Goal: Information Seeking & Learning: Learn about a topic

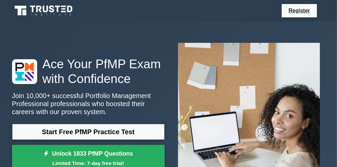
click at [83, 128] on link "Start Free PfMP Practice Test" at bounding box center [88, 132] width 153 height 16
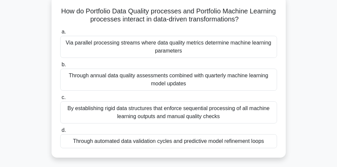
scroll to position [20, 0]
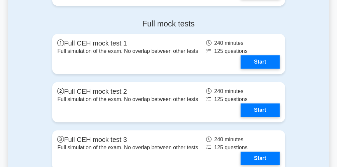
scroll to position [1298, 0]
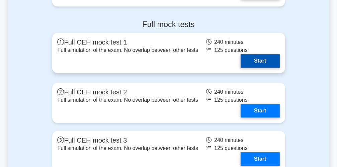
click at [253, 56] on link "Start" at bounding box center [260, 60] width 39 height 13
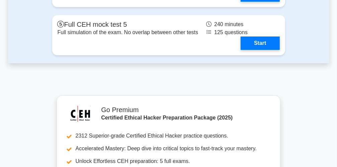
scroll to position [1513, 0]
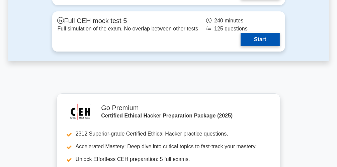
click at [241, 33] on link "Start" at bounding box center [260, 39] width 39 height 13
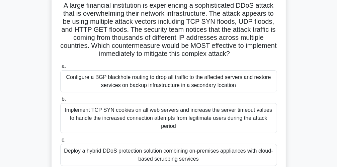
scroll to position [20, 0]
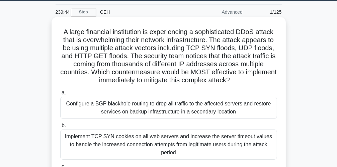
click at [95, 141] on div "Implement TCP SYN cookies on all web servers and increase the server timeout va…" at bounding box center [168, 145] width 217 height 30
click at [60, 128] on input "b. Implement TCP SYN cookies on all web servers and increase the server timeout…" at bounding box center [60, 125] width 0 height 4
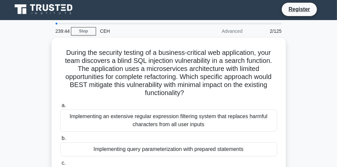
scroll to position [0, 0]
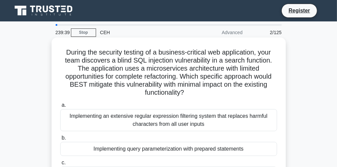
click at [92, 125] on div "Implementing an extensive regular expression filtering system that replaces har…" at bounding box center [168, 120] width 217 height 22
click at [60, 107] on input "a. Implementing an extensive regular expression filtering system that replaces …" at bounding box center [60, 105] width 0 height 4
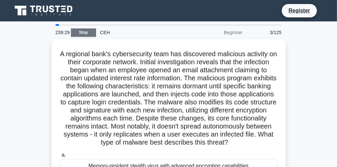
click at [94, 34] on link "Stop" at bounding box center [83, 32] width 25 height 8
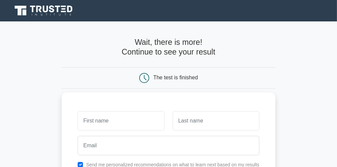
click at [109, 124] on input "text" at bounding box center [121, 120] width 87 height 19
type input "carol"
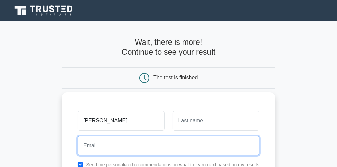
click at [156, 143] on input "email" at bounding box center [169, 145] width 182 height 19
type input "fifimathebula836@gmail.com"
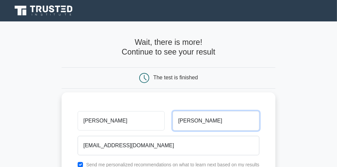
type input "kay"
